Goal: Transaction & Acquisition: Purchase product/service

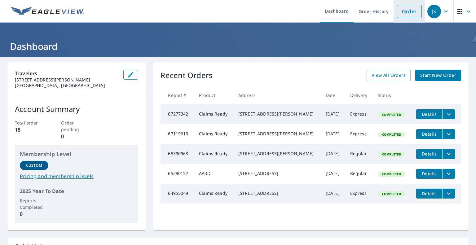
click at [404, 11] on link "Order" at bounding box center [409, 11] width 25 height 13
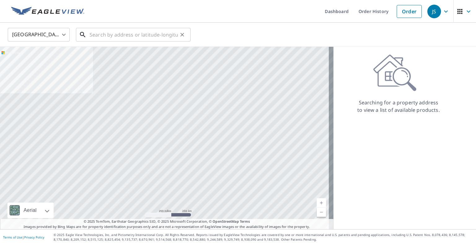
click at [131, 39] on input "text" at bounding box center [134, 34] width 88 height 17
paste input "[STREET_ADDRESS][PERSON_NAME]"
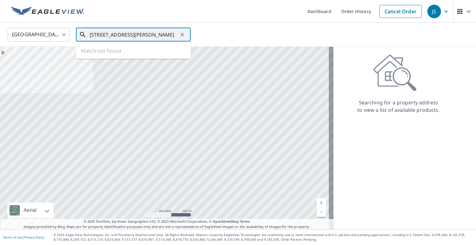
scroll to position [0, 12]
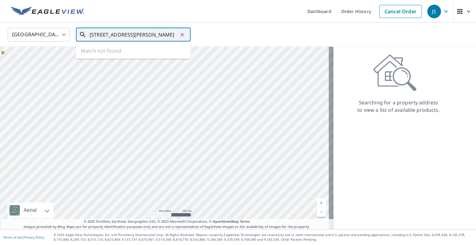
type input "[STREET_ADDRESS][PERSON_NAME]"
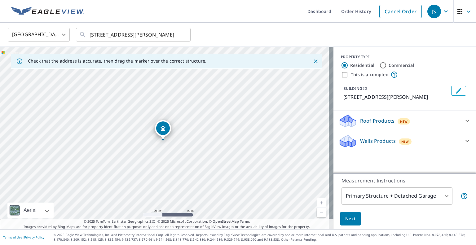
click at [341, 96] on div "BUILDING ID [STREET_ADDRESS][PERSON_NAME]" at bounding box center [405, 93] width 128 height 20
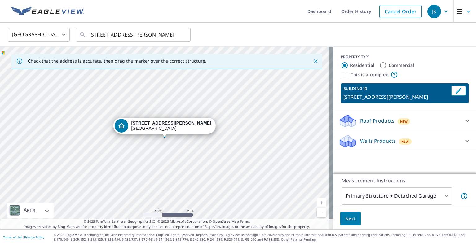
click at [362, 121] on p "Roof Products" at bounding box center [377, 120] width 34 height 7
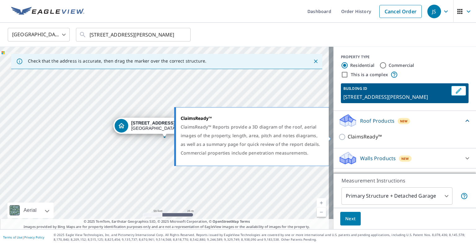
click at [348, 136] on p "ClaimsReady™" at bounding box center [365, 137] width 34 height 8
click at [347, 136] on input "ClaimsReady™" at bounding box center [342, 136] width 9 height 7
checkbox input "true"
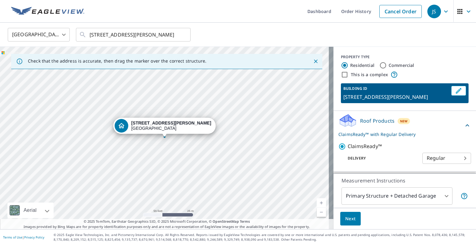
scroll to position [18, 0]
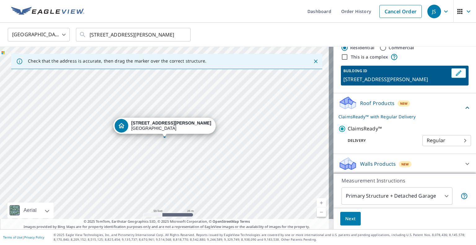
click at [425, 140] on body "JS JS Dashboard Order History Cancel Order JS [GEOGRAPHIC_DATA] [GEOGRAPHIC_DAT…" at bounding box center [238, 122] width 476 height 245
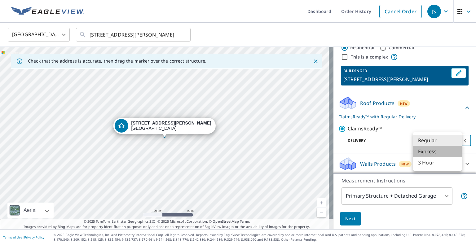
click at [432, 149] on li "Express" at bounding box center [437, 151] width 49 height 11
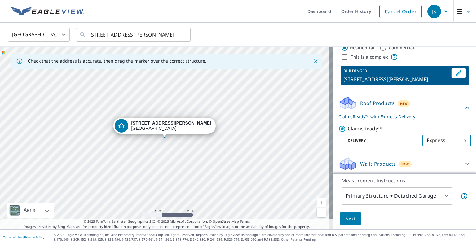
click at [384, 142] on p "Delivery" at bounding box center [380, 141] width 84 height 6
click at [413, 142] on body "JS JS Dashboard Order History Cancel Order JS [GEOGRAPHIC_DATA] [GEOGRAPHIC_DAT…" at bounding box center [238, 122] width 476 height 245
click at [421, 153] on li "3 Hour" at bounding box center [437, 151] width 49 height 11
type input "7"
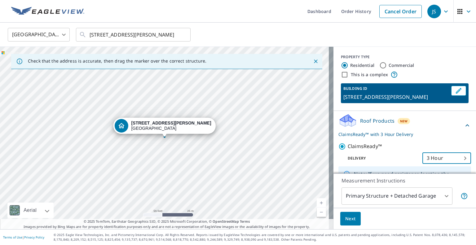
scroll to position [71, 0]
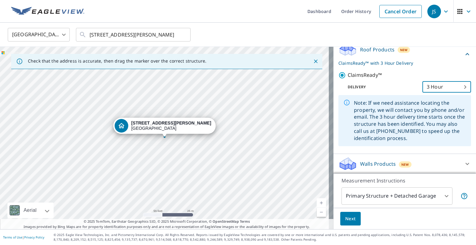
click at [342, 223] on button "Next" at bounding box center [350, 219] width 20 height 14
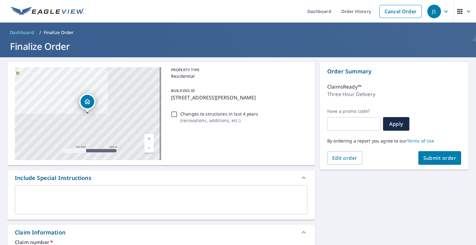
scroll to position [100, 0]
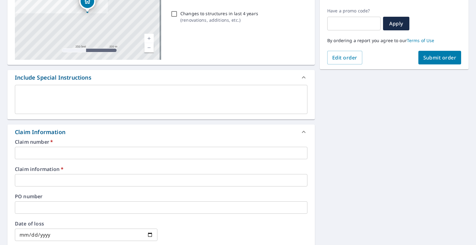
click at [136, 149] on input "text" at bounding box center [161, 153] width 293 height 12
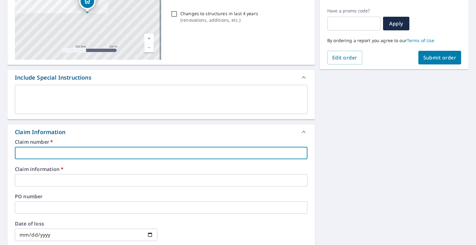
paste input "JDV9095"
type input "JDV9095"
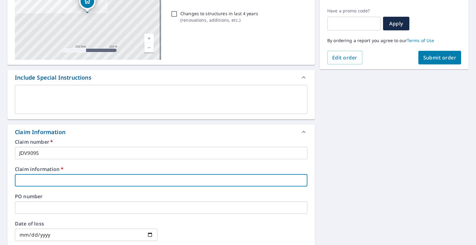
click at [68, 180] on input "text" at bounding box center [161, 180] width 293 height 12
type input "Hail claim"
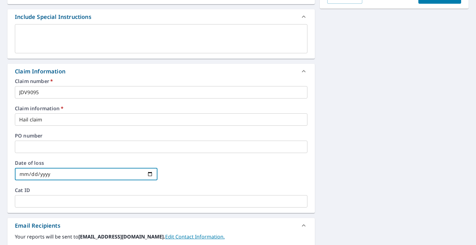
click at [148, 172] on input "date" at bounding box center [86, 174] width 143 height 12
click at [147, 173] on input "date" at bounding box center [86, 174] width 143 height 12
type input "[DATE]"
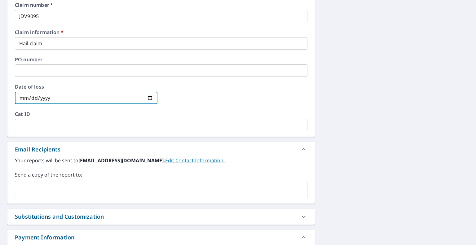
scroll to position [282, 0]
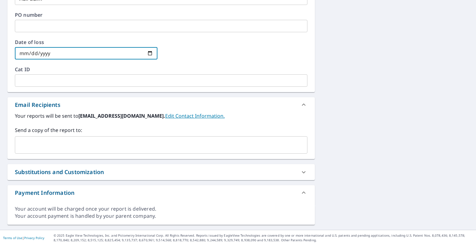
click at [262, 168] on div "Substitutions and Customization" at bounding box center [155, 172] width 281 height 8
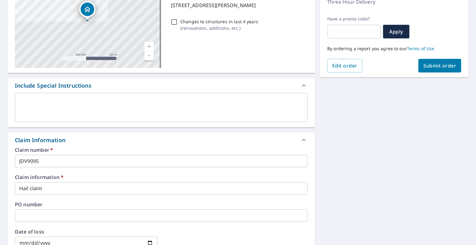
scroll to position [76, 0]
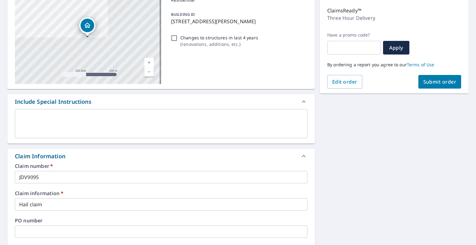
click at [431, 82] on span "Submit order" at bounding box center [439, 81] width 33 height 7
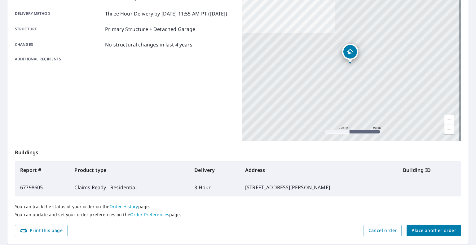
scroll to position [113, 0]
